Goal: Obtain resource: Obtain resource

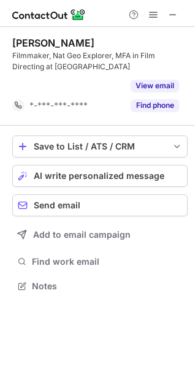
scroll to position [258, 195]
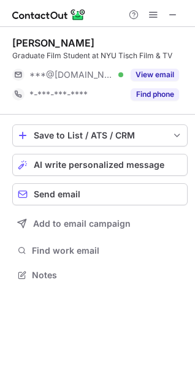
scroll to position [266, 195]
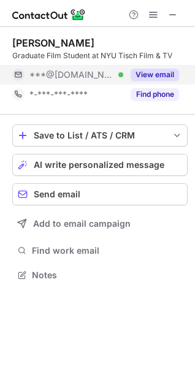
click at [146, 74] on button "View email" at bounding box center [154, 75] width 48 height 12
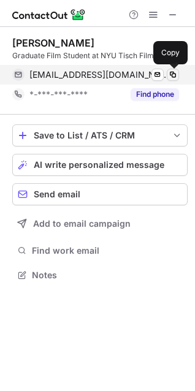
click at [174, 74] on span at bounding box center [173, 75] width 10 height 10
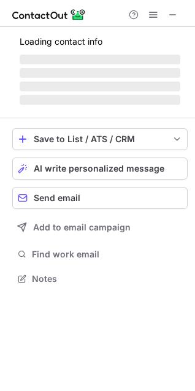
scroll to position [266, 195]
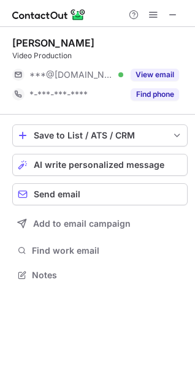
scroll to position [266, 195]
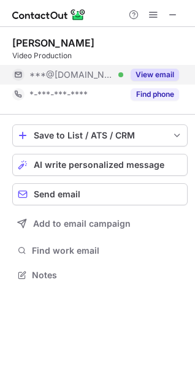
click at [146, 72] on button "View email" at bounding box center [154, 75] width 48 height 12
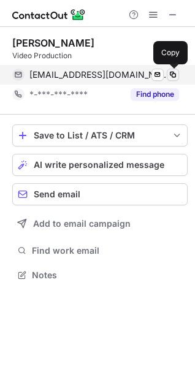
click at [175, 75] on span at bounding box center [173, 75] width 10 height 10
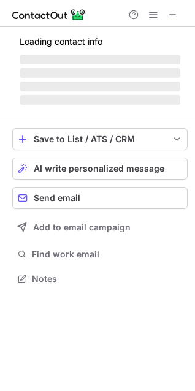
scroll to position [297, 195]
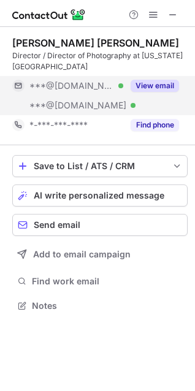
click at [154, 82] on button "View email" at bounding box center [154, 86] width 48 height 12
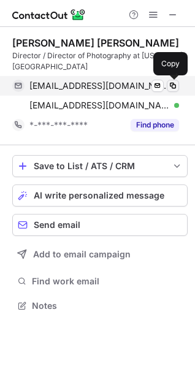
click at [173, 86] on span at bounding box center [173, 86] width 10 height 10
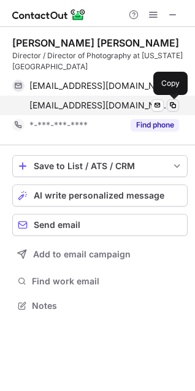
click at [173, 102] on span at bounding box center [173, 105] width 10 height 10
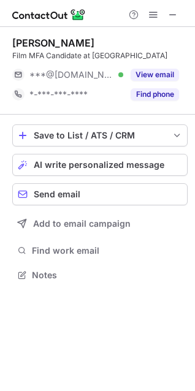
scroll to position [266, 195]
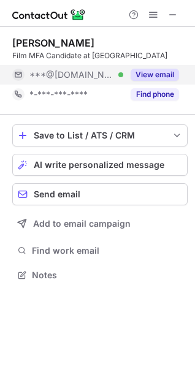
click at [151, 74] on button "View email" at bounding box center [154, 75] width 48 height 12
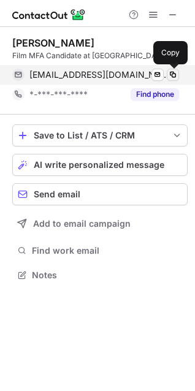
click at [173, 75] on span at bounding box center [173, 75] width 10 height 10
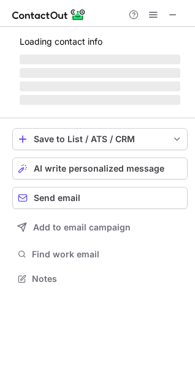
scroll to position [270, 195]
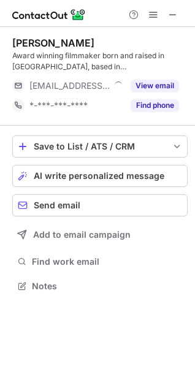
scroll to position [277, 195]
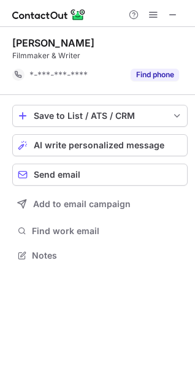
scroll to position [247, 195]
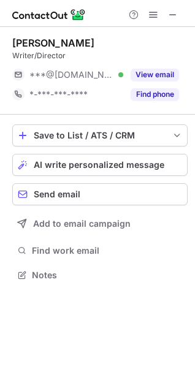
scroll to position [266, 195]
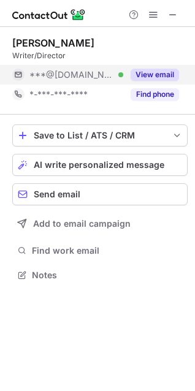
click at [149, 76] on button "View email" at bounding box center [154, 75] width 48 height 12
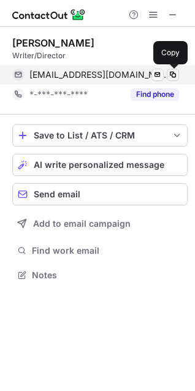
click at [174, 75] on span at bounding box center [173, 75] width 10 height 10
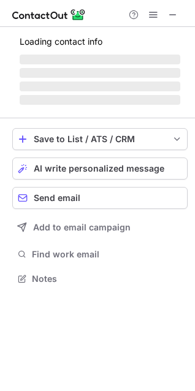
scroll to position [297, 195]
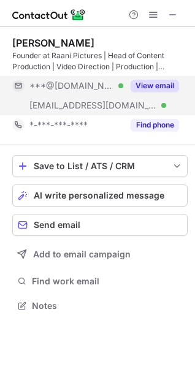
click at [162, 87] on button "View email" at bounding box center [154, 86] width 48 height 12
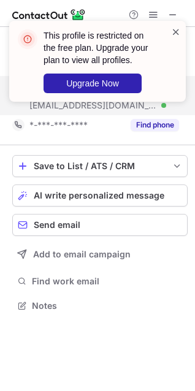
click at [176, 29] on span at bounding box center [176, 32] width 10 height 12
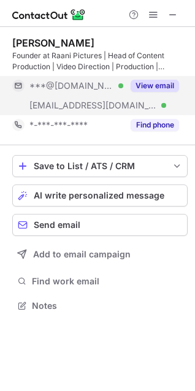
click at [155, 85] on button "View email" at bounding box center [154, 86] width 48 height 12
